Goal: Check status

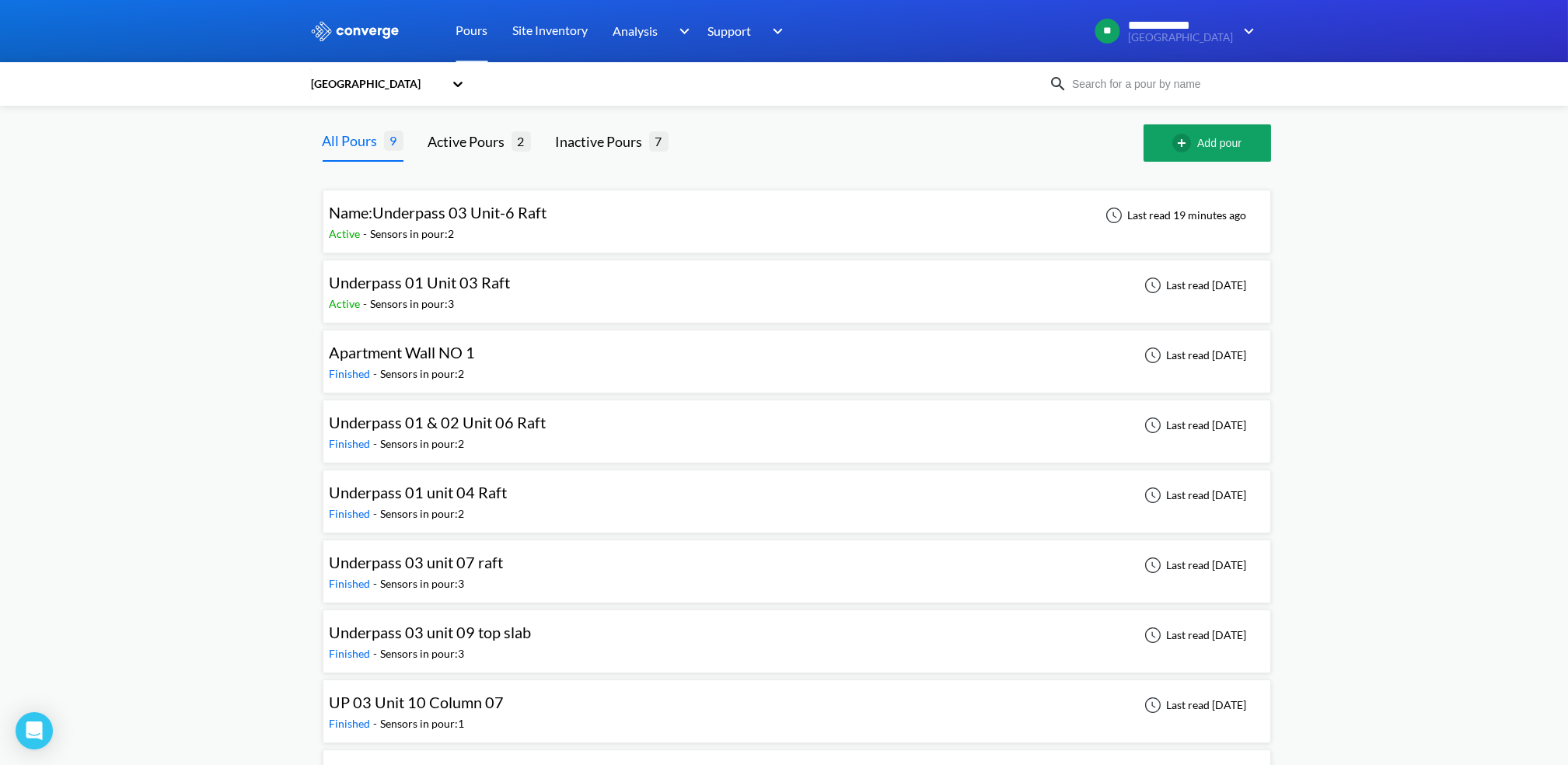
click at [694, 223] on div "Name:Underpass 03 Unit-6 Raft Active - Sensors in pour: 2 Last read 19 minutes …" at bounding box center [796, 222] width 935 height 50
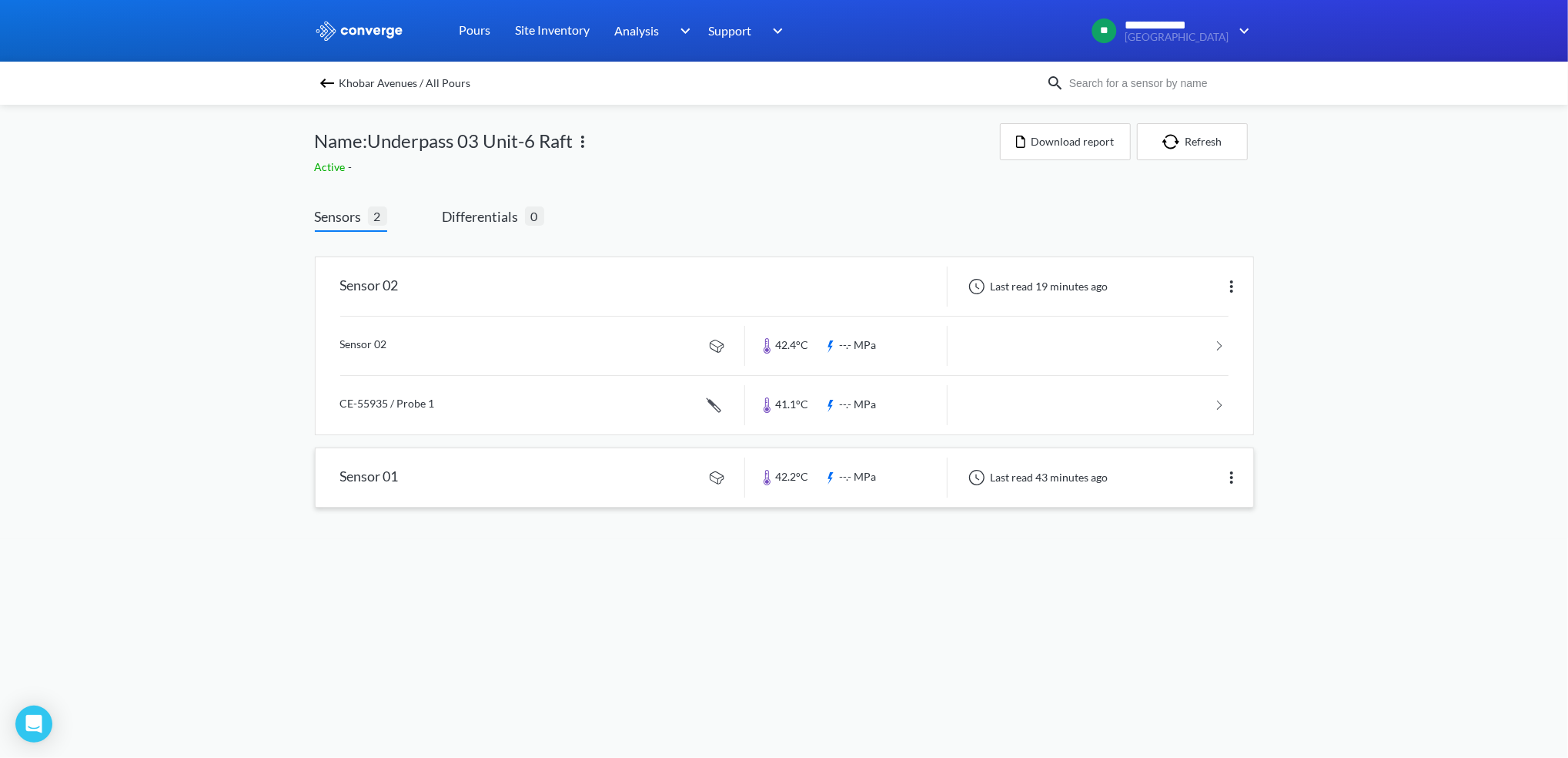
click at [596, 464] on link at bounding box center [784, 477] width 937 height 59
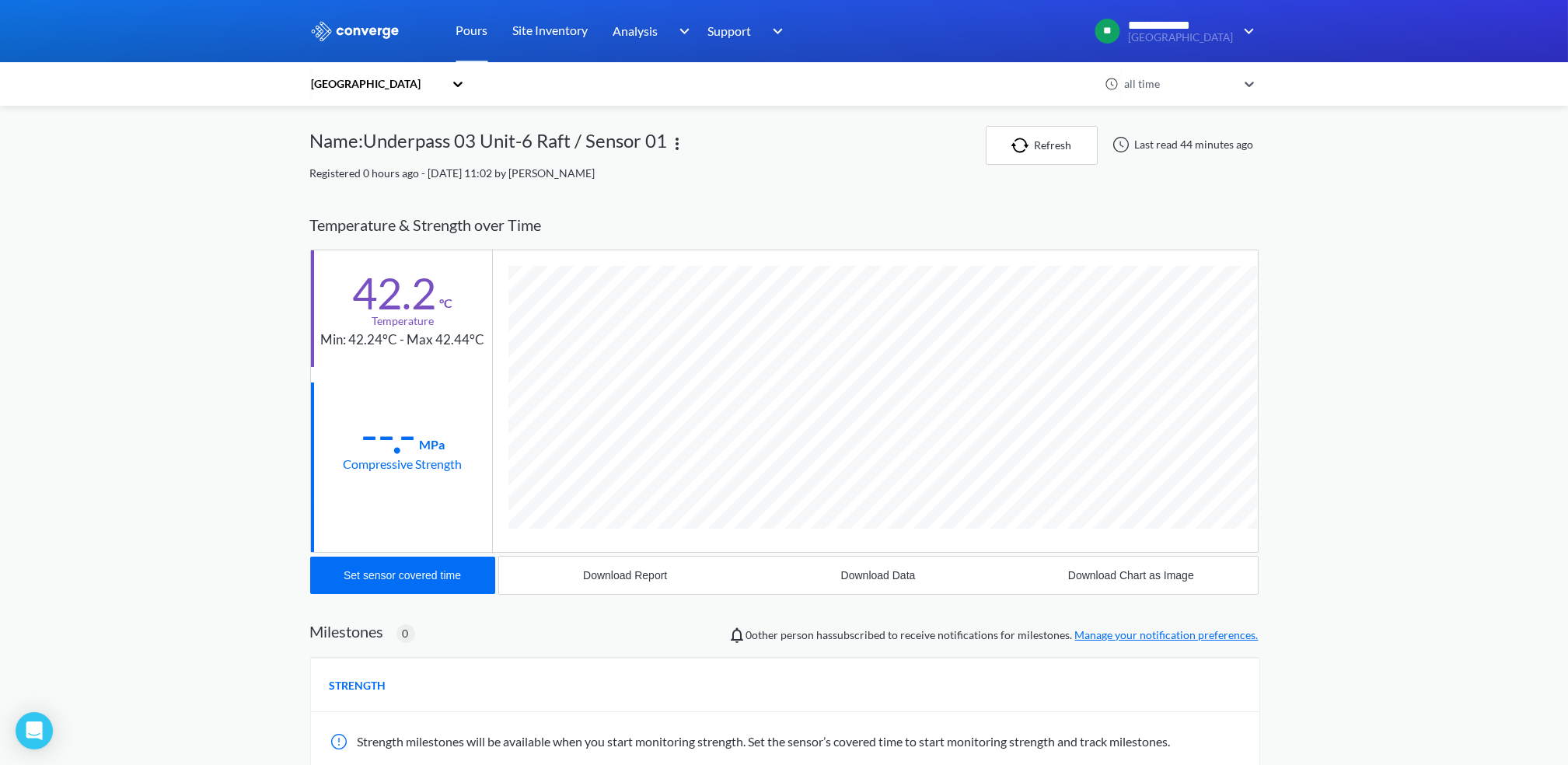
scroll to position [822, 948]
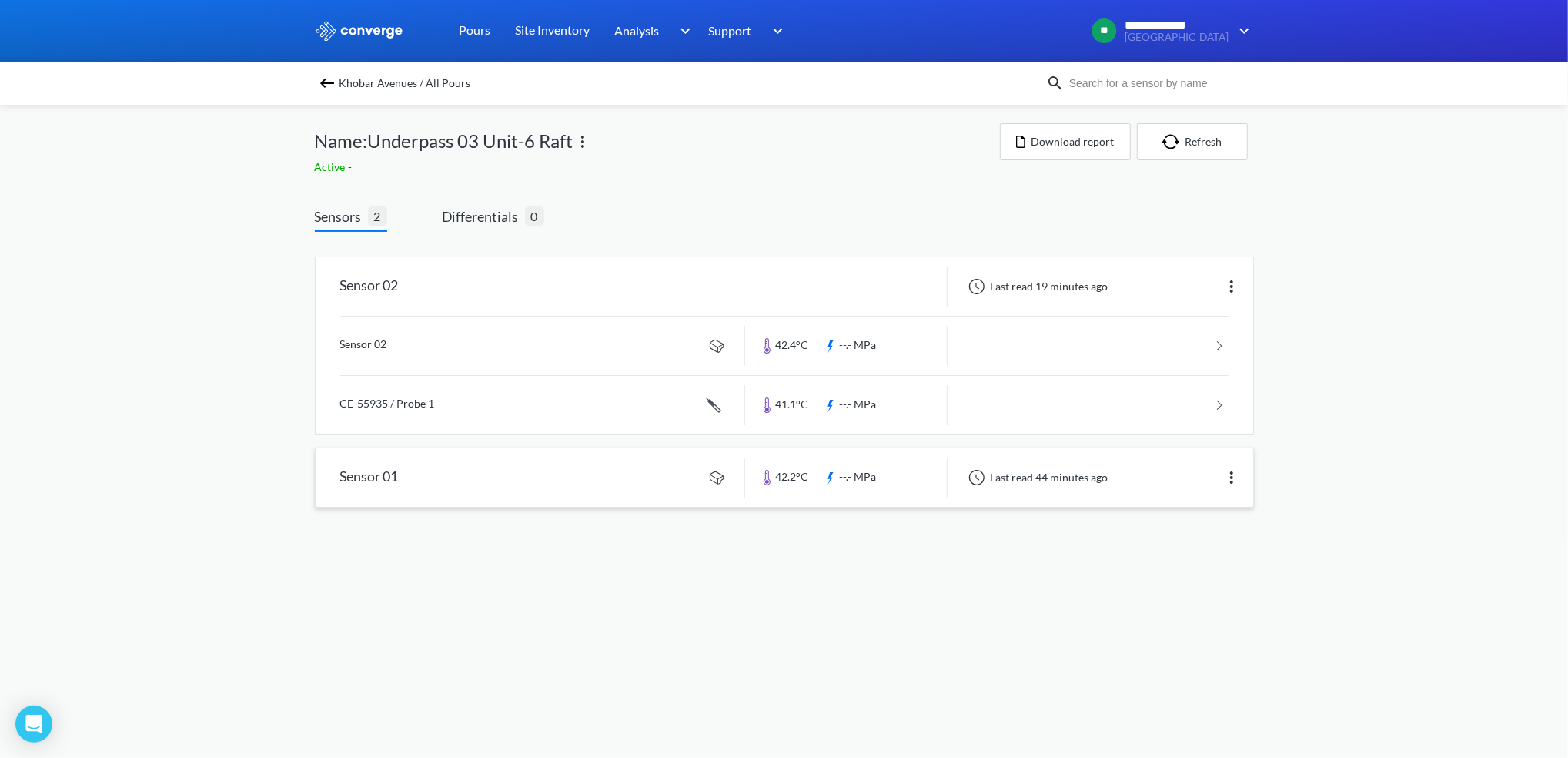
click at [625, 483] on link at bounding box center [784, 477] width 937 height 59
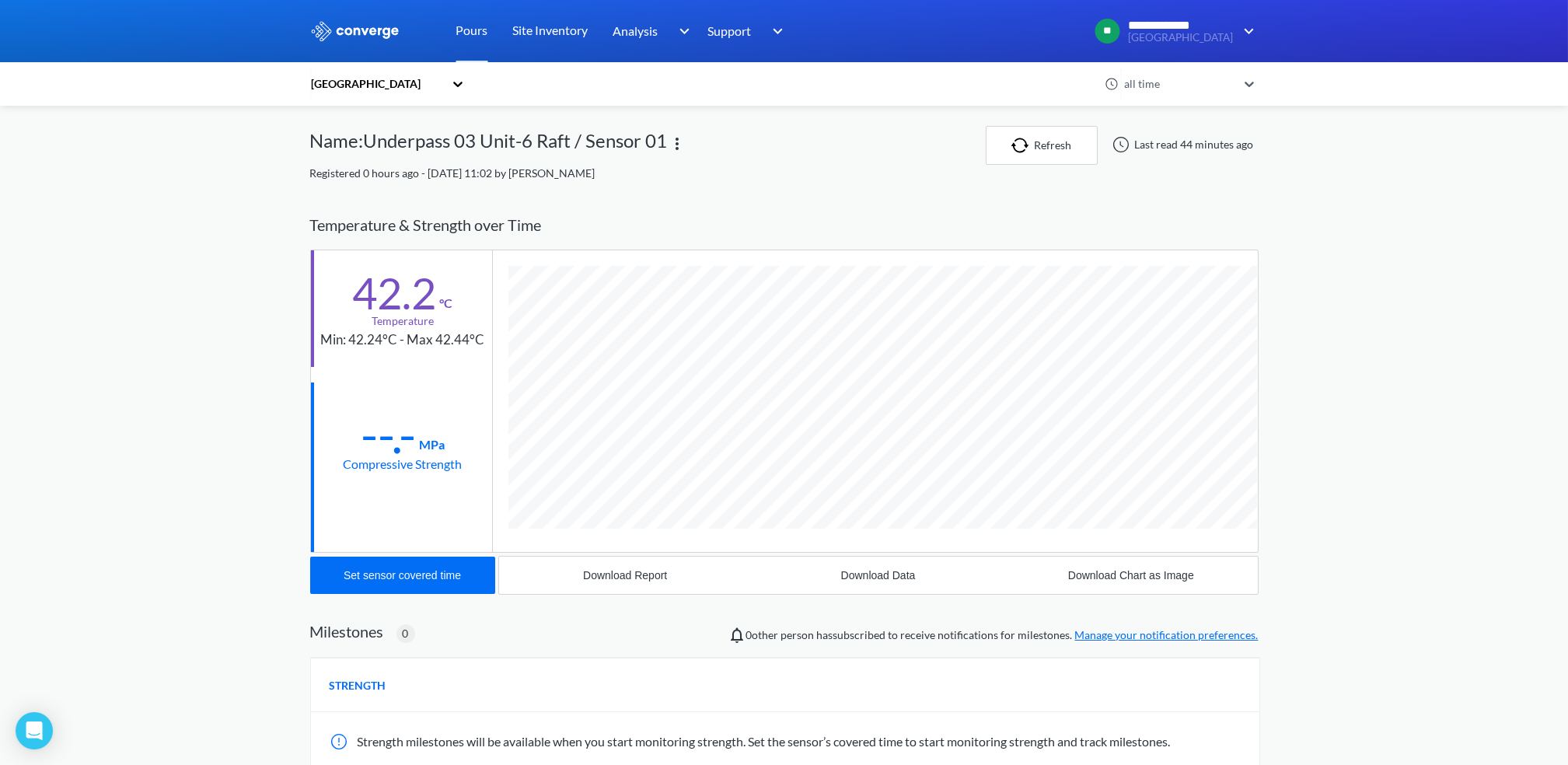
scroll to position [822, 948]
click at [1057, 132] on button "Refresh" at bounding box center [1042, 146] width 112 height 39
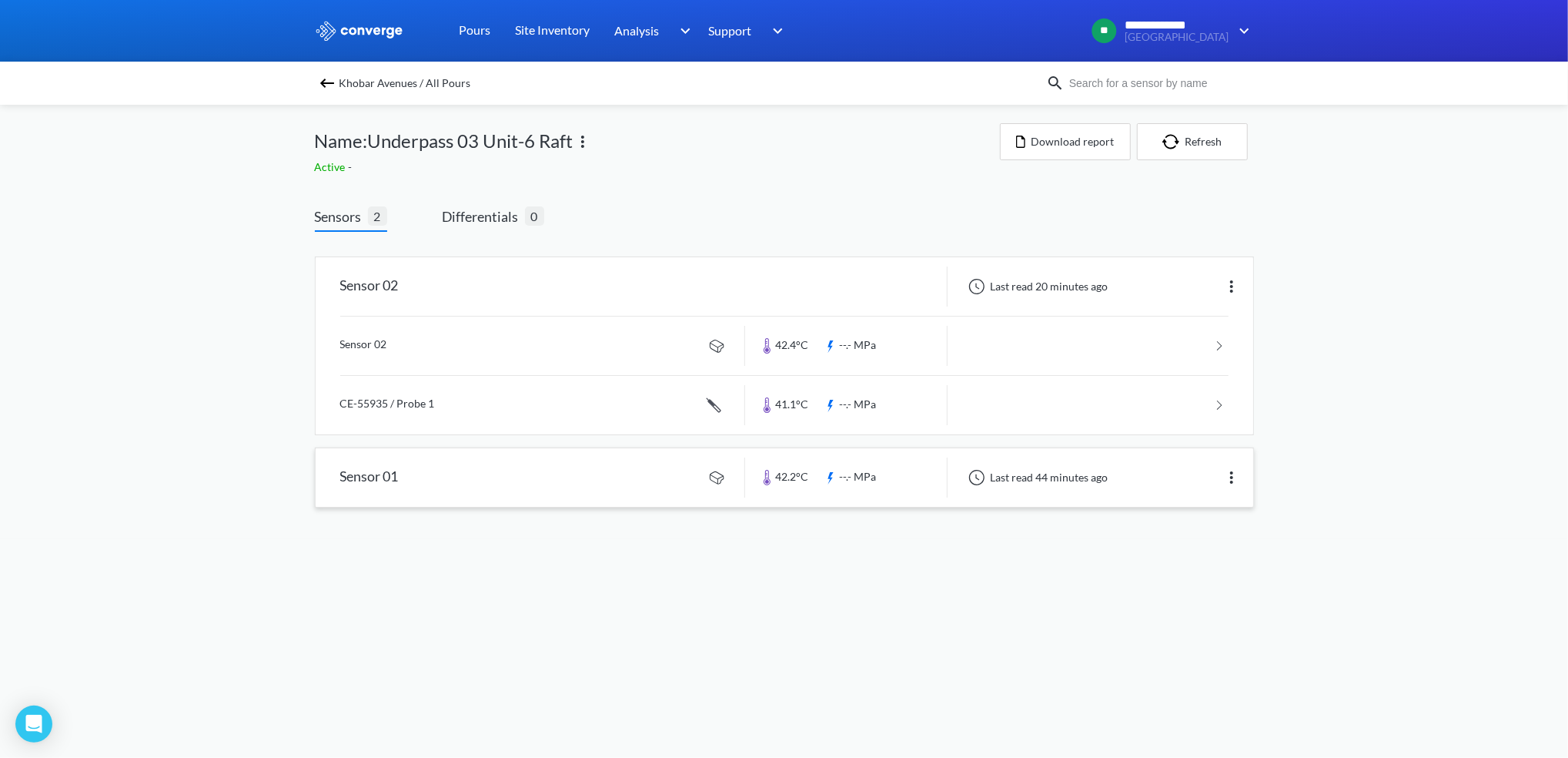
click at [1236, 478] on img at bounding box center [1232, 477] width 19 height 19
click at [1311, 456] on div "**********" at bounding box center [784, 269] width 1568 height 538
click at [1223, 479] on img at bounding box center [1232, 477] width 19 height 19
click at [1298, 451] on div "**********" at bounding box center [784, 269] width 1568 height 538
click at [1225, 468] on img at bounding box center [1232, 477] width 19 height 19
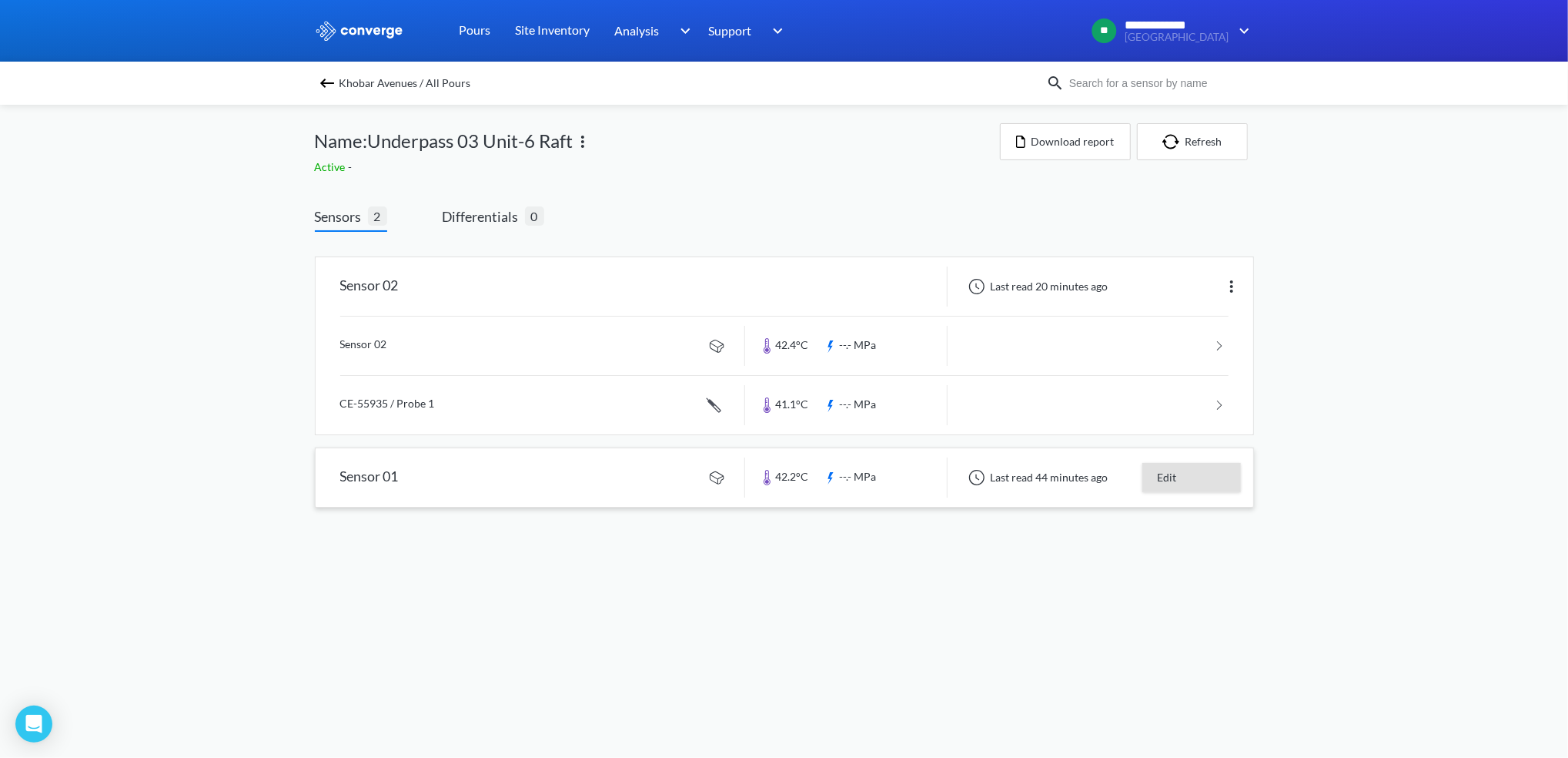
click at [1166, 477] on div "Edit" at bounding box center [1192, 477] width 99 height 29
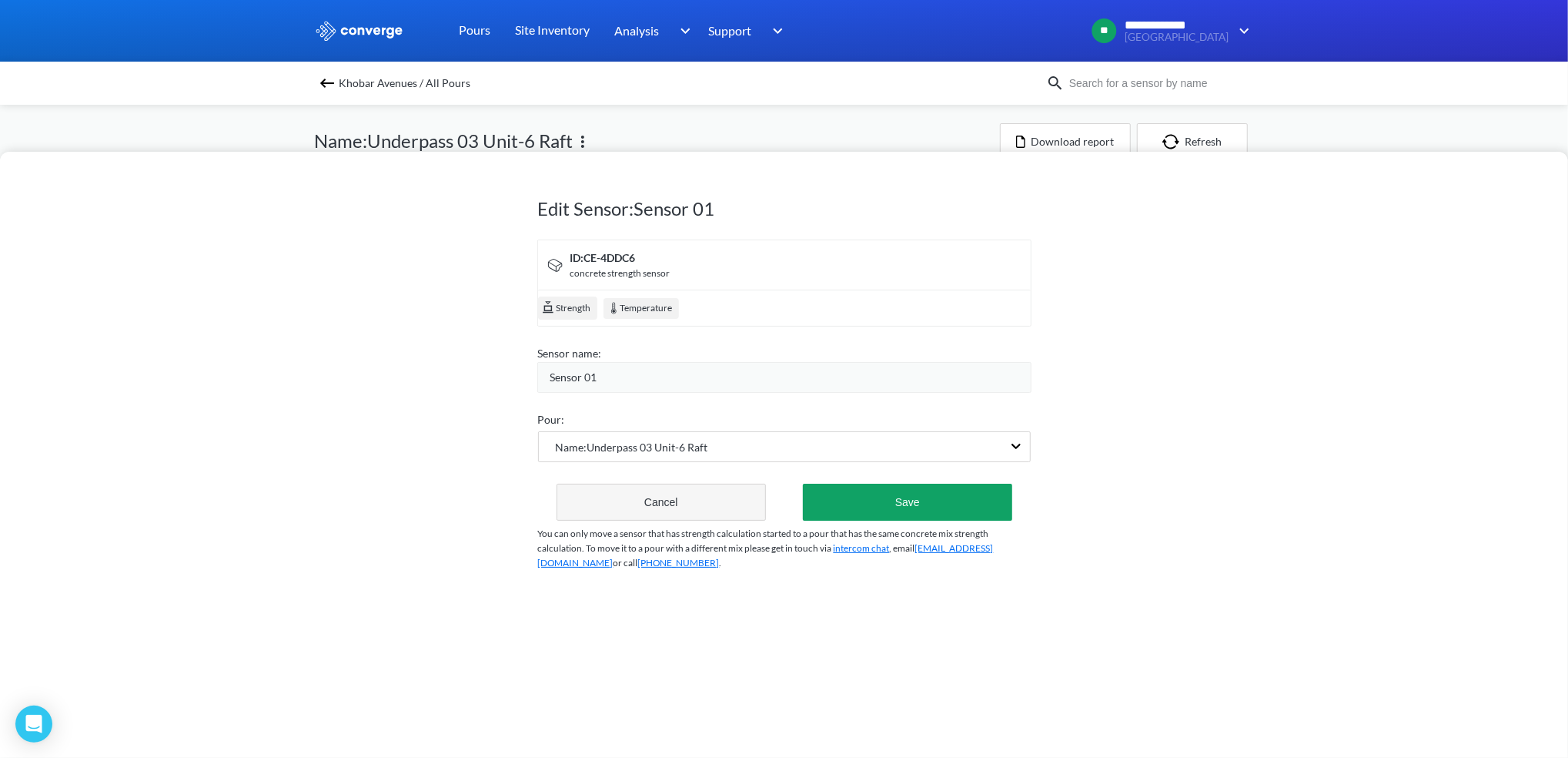
click at [691, 491] on button "Cancel" at bounding box center [661, 502] width 210 height 37
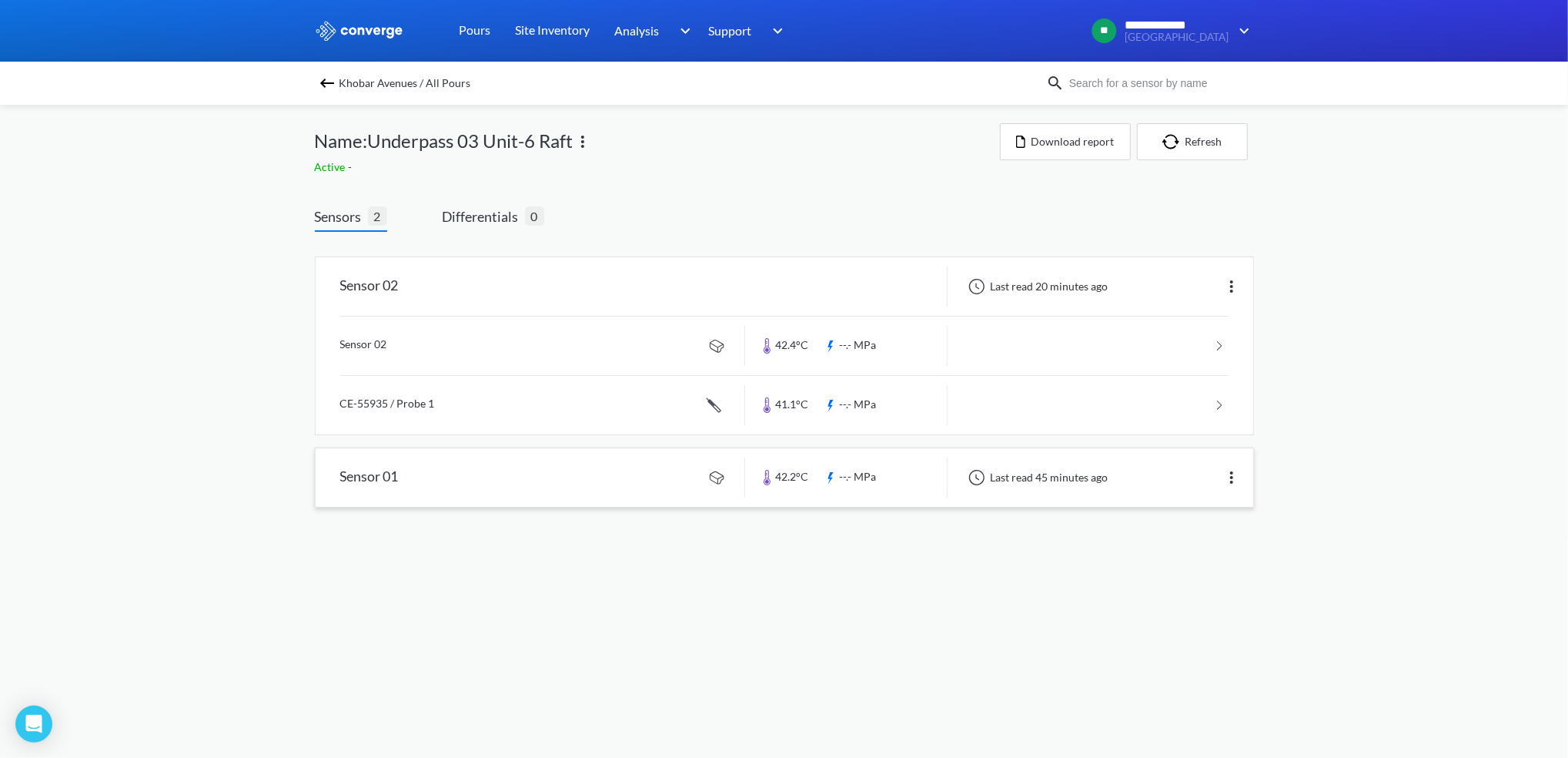
click at [1232, 477] on img at bounding box center [1232, 477] width 19 height 19
click at [1203, 467] on div "Edit" at bounding box center [1192, 477] width 99 height 29
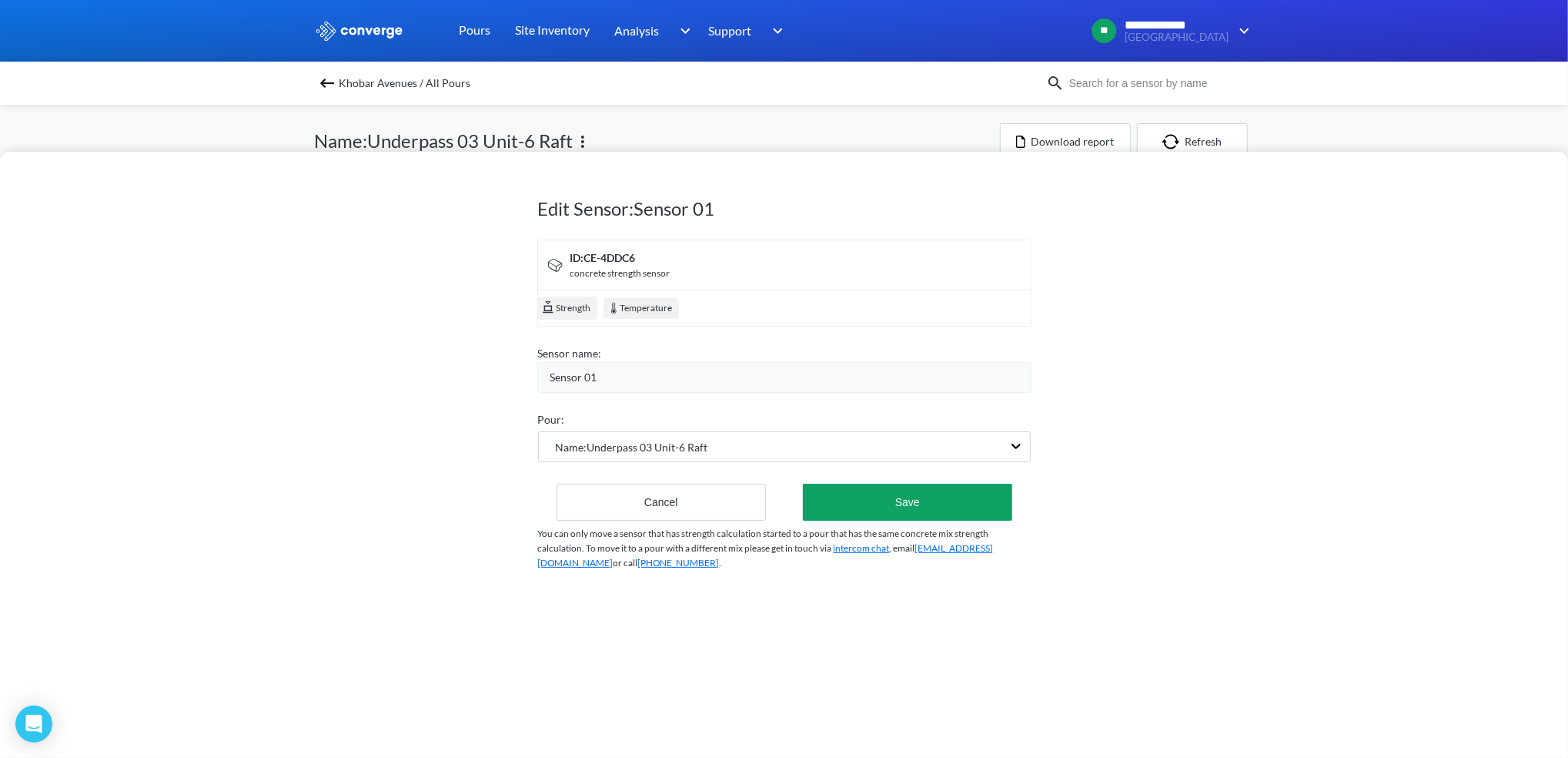
click at [1167, 418] on div "Edit Sensor: Sensor 01 ID: CE-4DDC6 concrete strength sensor Strength Temperatu…" at bounding box center [784, 455] width 1568 height 606
click at [1470, 136] on div "Edit Sensor: Sensor 01 ID: CE-4DDC6 concrete strength sensor Strength Temperatu…" at bounding box center [784, 379] width 1568 height 758
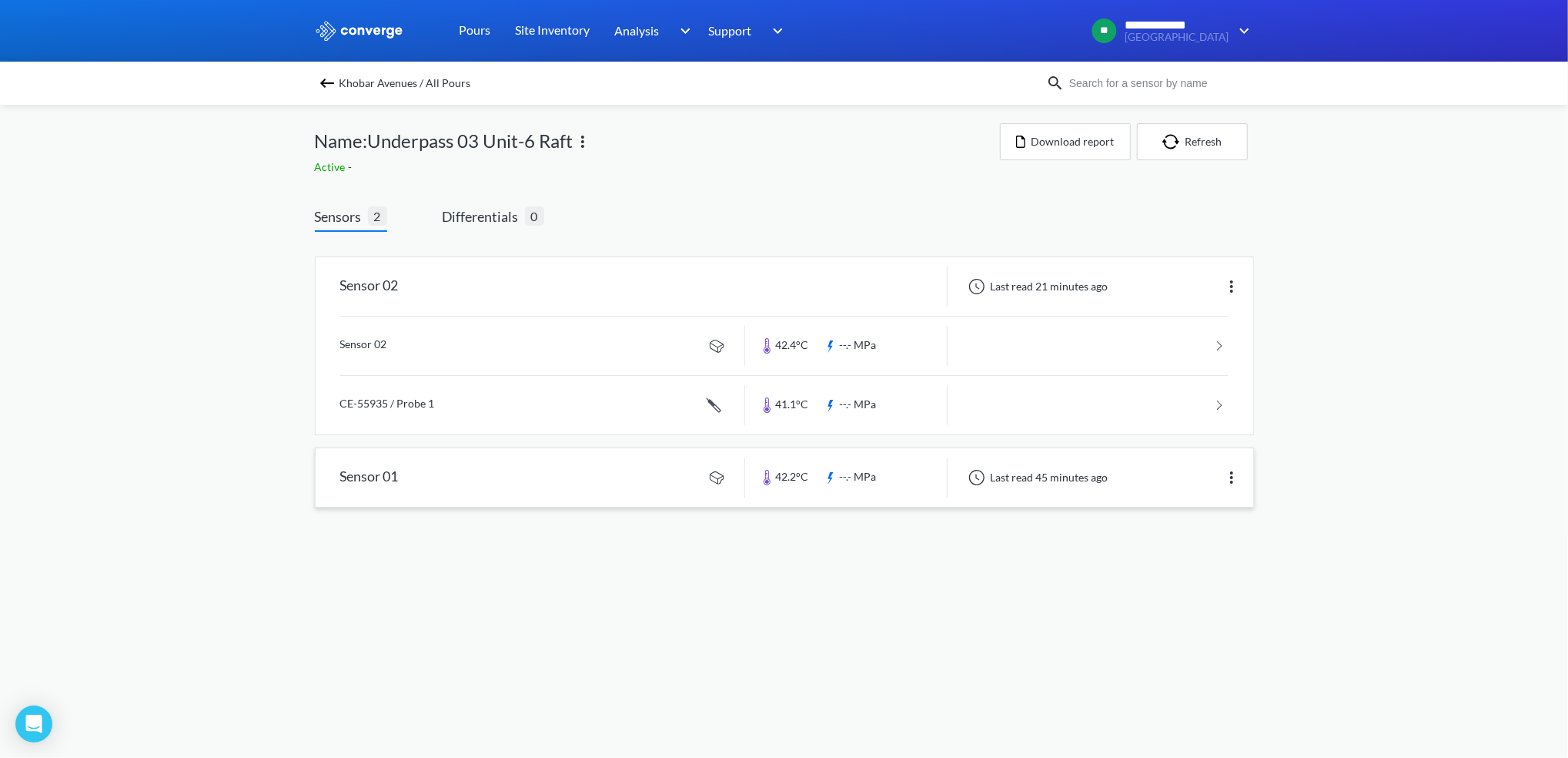
click at [372, 25] on img at bounding box center [359, 31] width 89 height 20
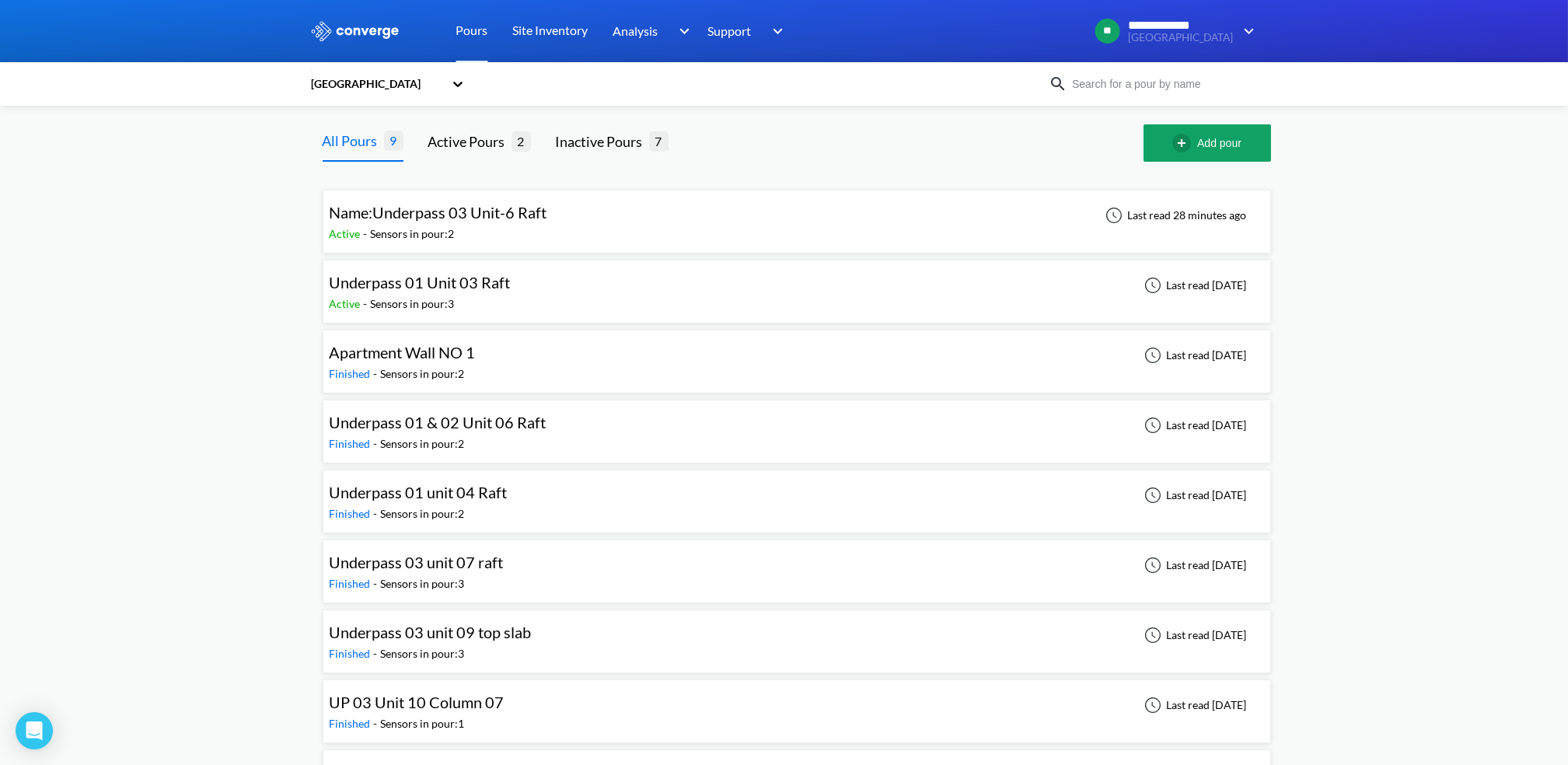
click at [1447, 127] on div "**********" at bounding box center [784, 412] width 1568 height 826
